Goal: Task Accomplishment & Management: Manage account settings

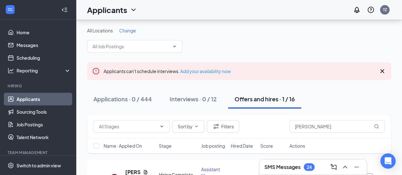
scroll to position [45, 0]
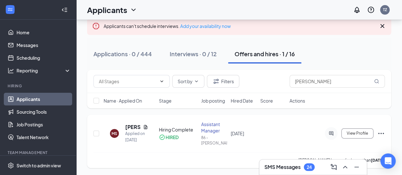
click at [164, 138] on icon "CheckmarkCircle" at bounding box center [161, 137] width 5 height 5
click at [385, 135] on div "MS Mandy Stamper Applied on Oct 10 Hiring Complete HIRED Assistant Manager 86 -…" at bounding box center [239, 141] width 304 height 53
click at [383, 135] on icon "Ellipses" at bounding box center [382, 134] width 8 height 8
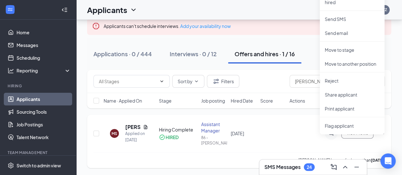
click at [383, 135] on icon "Ellipses" at bounding box center [382, 134] width 8 height 8
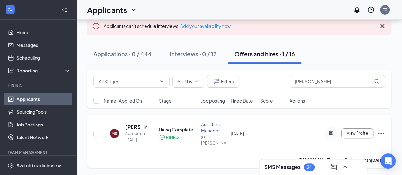
click at [383, 135] on icon "Ellipses" at bounding box center [382, 134] width 8 height 8
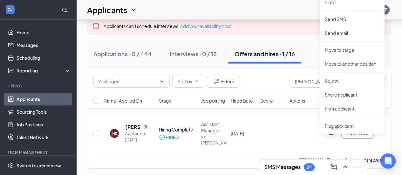
click at [208, 127] on div "Assistant Manager" at bounding box center [214, 127] width 26 height 13
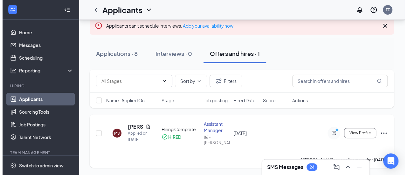
scroll to position [51, 0]
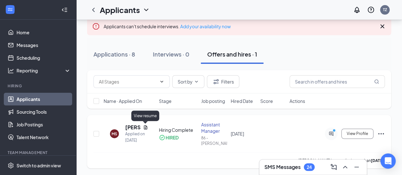
click at [144, 127] on icon "Document" at bounding box center [145, 127] width 5 height 5
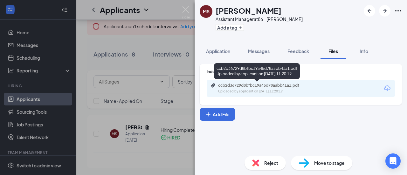
click at [264, 91] on div "Uploaded by applicant on Oct 10, 2025 at 11:20:19" at bounding box center [265, 91] width 95 height 5
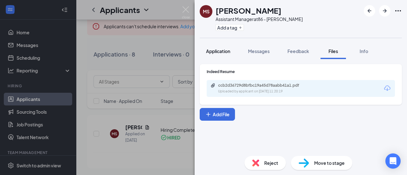
click at [224, 50] on span "Application" at bounding box center [218, 51] width 24 height 6
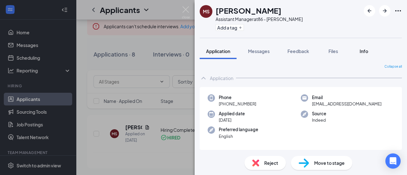
click at [366, 52] on span "Info" at bounding box center [364, 51] width 9 height 6
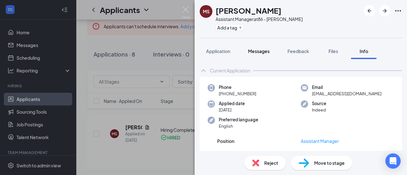
click at [260, 51] on span "Messages" at bounding box center [259, 51] width 22 height 6
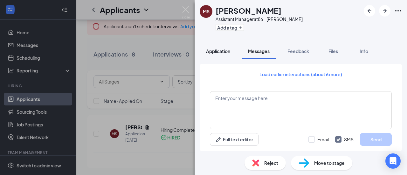
click at [218, 52] on span "Application" at bounding box center [218, 51] width 24 height 6
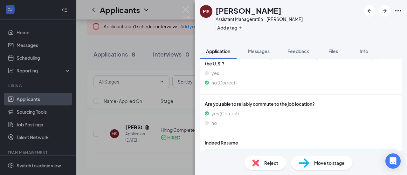
scroll to position [176, 0]
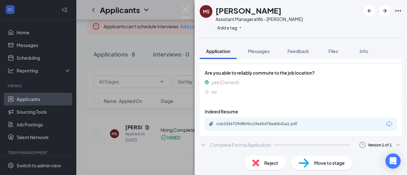
click at [205, 145] on icon "ChevronDown" at bounding box center [203, 145] width 4 height 3
click at [396, 145] on icon "ChevronDown" at bounding box center [398, 145] width 4 height 3
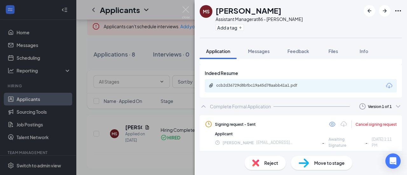
click at [317, 164] on span "Move to stage" at bounding box center [329, 163] width 31 height 7
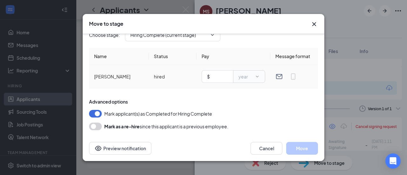
scroll to position [0, 0]
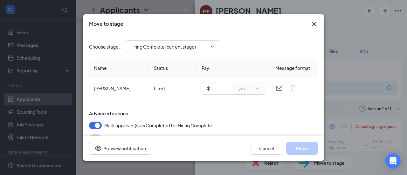
click at [313, 24] on icon "Cross" at bounding box center [315, 24] width 8 height 8
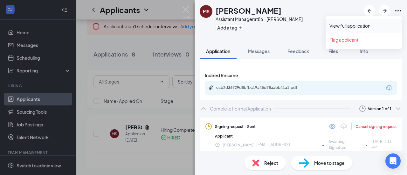
click at [361, 23] on link "View full application" at bounding box center [364, 26] width 69 height 6
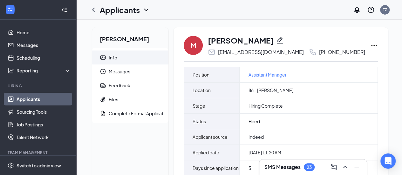
click at [371, 48] on icon "Ellipses" at bounding box center [375, 46] width 8 height 8
